Goal: Task Accomplishment & Management: Use online tool/utility

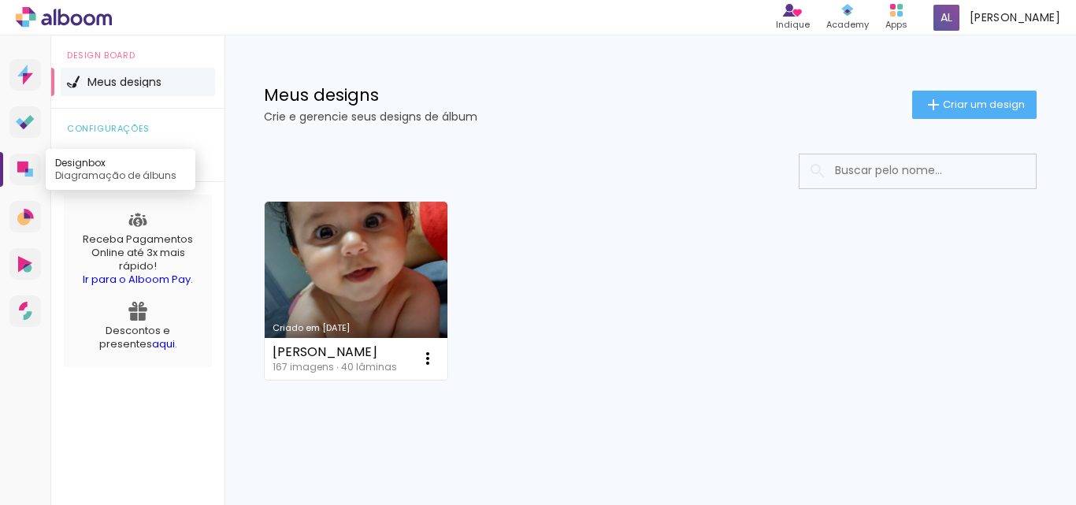
click at [18, 172] on icon at bounding box center [22, 166] width 11 height 11
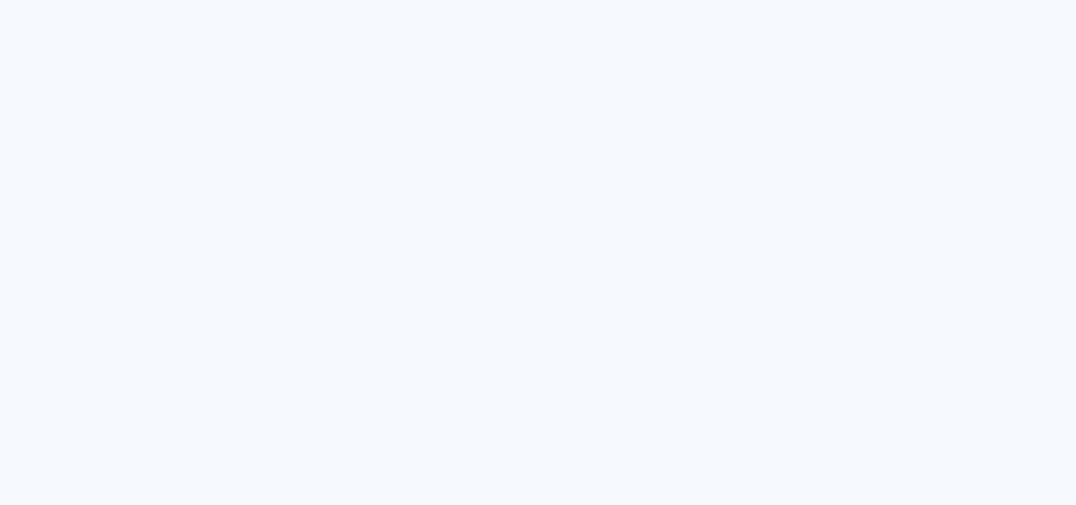
click at [18, 172] on quentale-app at bounding box center [538, 252] width 1076 height 505
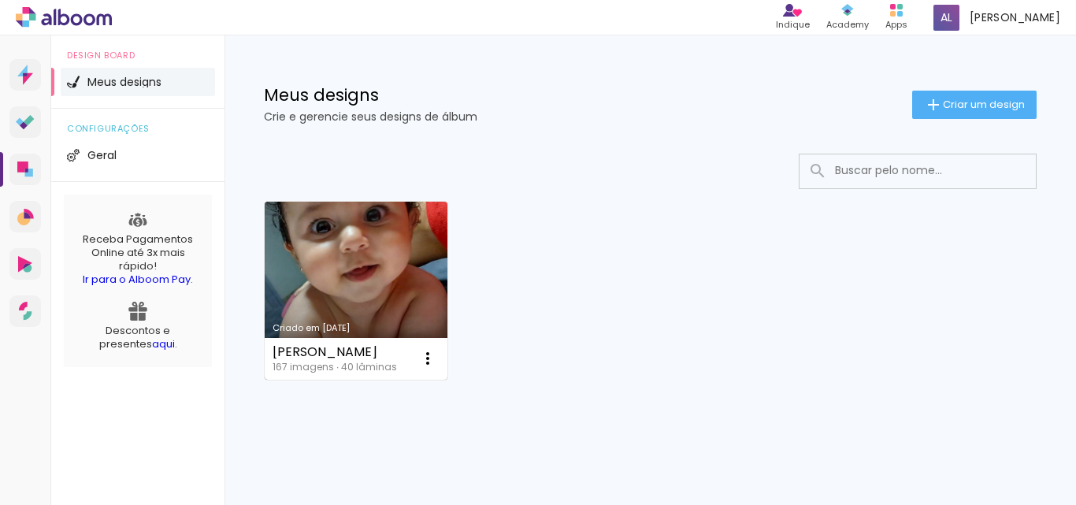
click at [343, 241] on link "Criado em [DATE]" at bounding box center [356, 291] width 183 height 178
